Goal: Find contact information: Find contact information

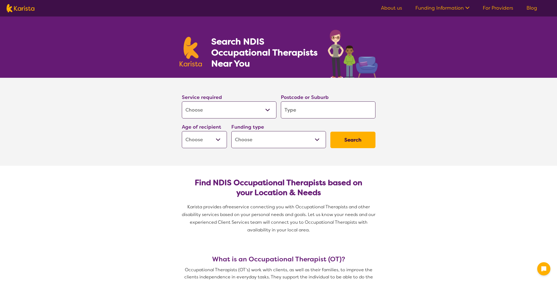
select select "[MEDICAL_DATA]"
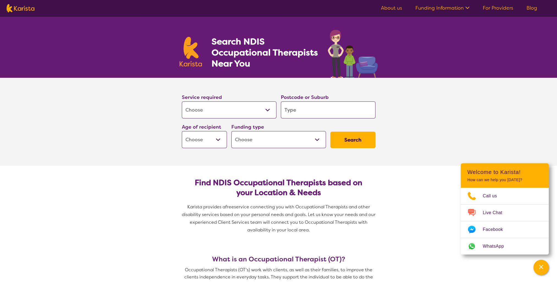
click at [290, 106] on input "search" at bounding box center [328, 109] width 95 height 17
type input "6"
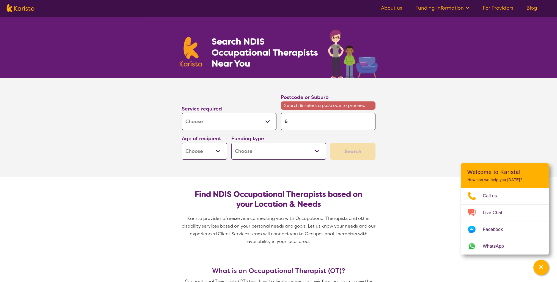
type input "60"
type input "606"
type input "6065"
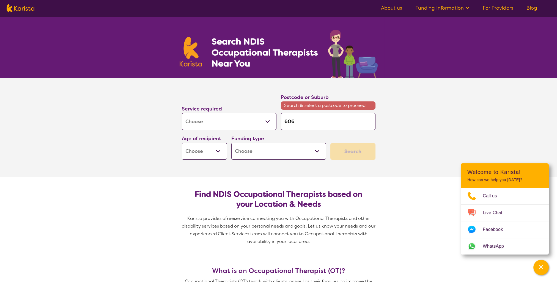
type input "6065"
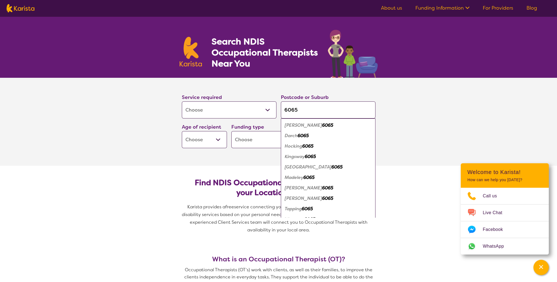
type input "606"
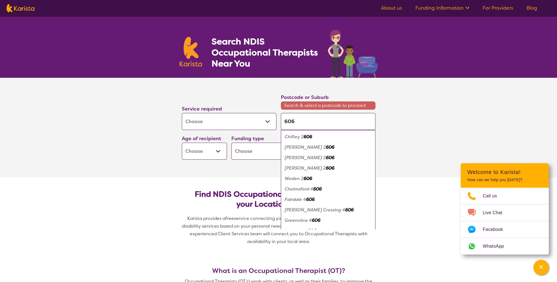
type input "60"
type input "604"
type input "6045"
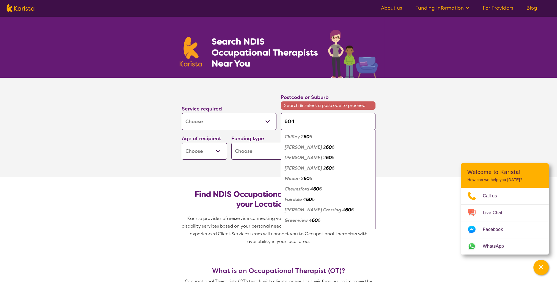
type input "6045"
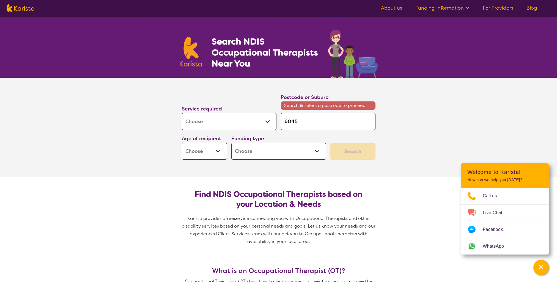
type input "6045"
click at [371, 147] on div "Search" at bounding box center [352, 151] width 45 height 16
click at [236, 131] on div "Service required Allied Health Assistant Assessment ([MEDICAL_DATA] or [MEDICAL…" at bounding box center [229, 118] width 99 height 30
click at [237, 127] on select "Allied Health Assistant Assessment ([MEDICAL_DATA] or [MEDICAL_DATA]) Behaviour…" at bounding box center [229, 121] width 95 height 17
click at [182, 113] on select "Allied Health Assistant Assessment ([MEDICAL_DATA] or [MEDICAL_DATA]) Behaviour…" at bounding box center [229, 121] width 95 height 17
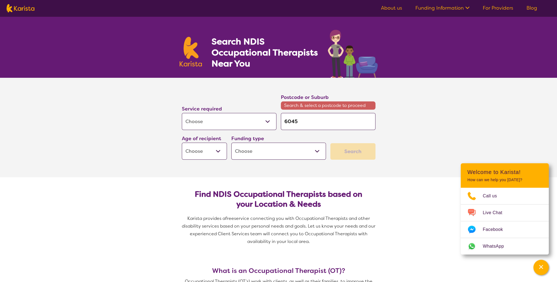
click at [198, 157] on select "Early Childhood - 0 to 9 Child - 10 to 11 Adolescent - 12 to 17 Adult - 18 to 6…" at bounding box center [204, 151] width 45 height 17
select select "AD"
click at [182, 143] on select "Early Childhood - 0 to 9 Child - 10 to 11 Adolescent - 12 to 17 Adult - 18 to 6…" at bounding box center [204, 151] width 45 height 17
select select "AD"
click at [267, 155] on select "Home Care Package (HCP) National Disability Insurance Scheme (NDIS) I don't know" at bounding box center [278, 151] width 95 height 17
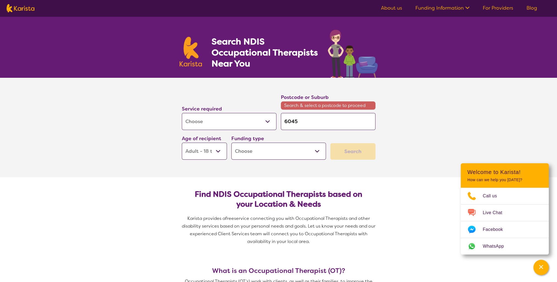
select select "NDIS"
click at [231, 143] on select "Home Care Package (HCP) National Disability Insurance Scheme (NDIS) I don't know" at bounding box center [278, 151] width 95 height 17
select select "NDIS"
click at [370, 134] on div "Service required Allied Health Assistant Assessment ([MEDICAL_DATA] or [MEDICAL…" at bounding box center [279, 126] width 198 height 71
click at [343, 122] on input "6045" at bounding box center [328, 121] width 95 height 17
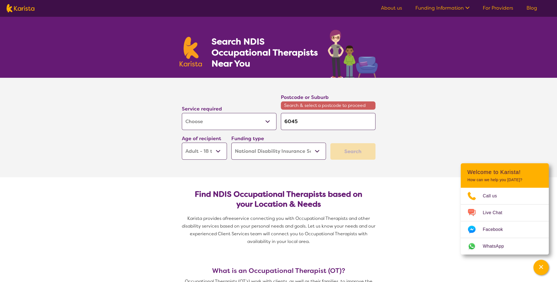
click at [343, 122] on input "6045" at bounding box center [328, 121] width 95 height 17
type input "6"
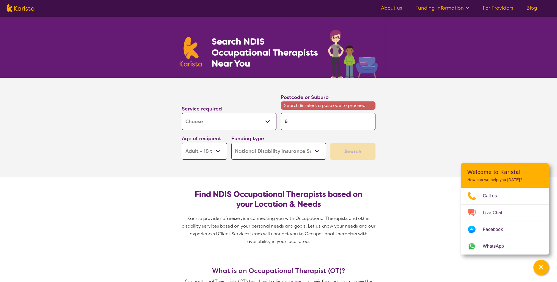
type input "60"
type input "605"
type input "6054"
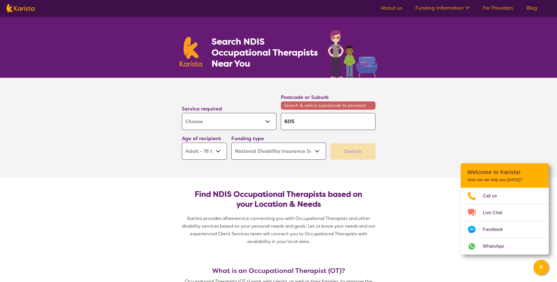
type input "6054"
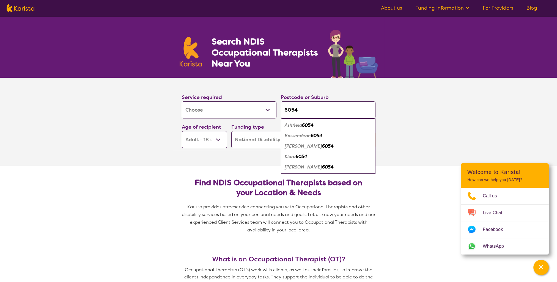
type input "6054"
click at [322, 134] on em "6054" at bounding box center [317, 136] width 12 height 6
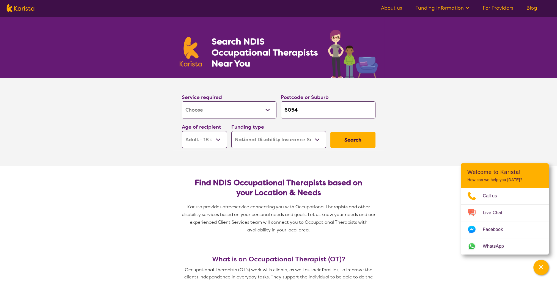
click at [361, 149] on div "Search" at bounding box center [352, 140] width 49 height 21
click at [359, 145] on button "Search" at bounding box center [352, 140] width 45 height 16
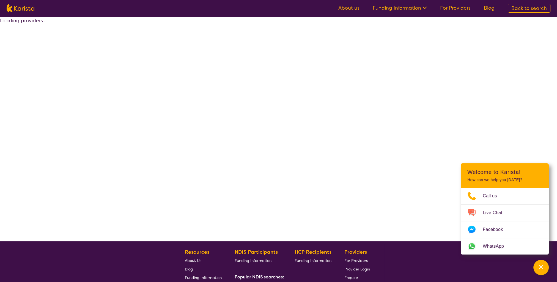
select select "by_score"
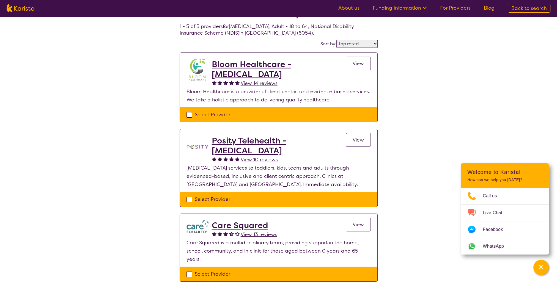
scroll to position [23, 0]
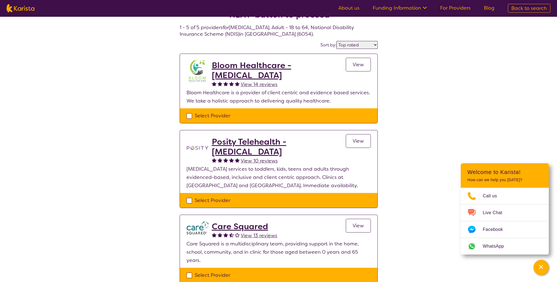
click at [284, 71] on h2 "Bloom Healthcare - [MEDICAL_DATA]" at bounding box center [279, 70] width 134 height 20
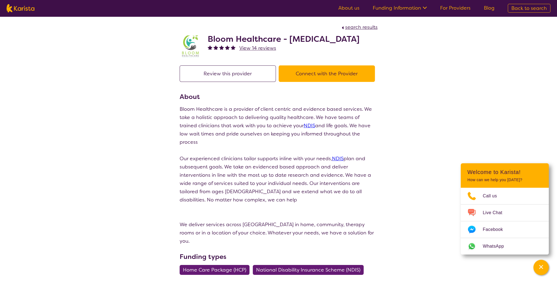
click at [290, 82] on button "Connect with the Provider" at bounding box center [327, 73] width 96 height 16
